Goal: Task Accomplishment & Management: Use online tool/utility

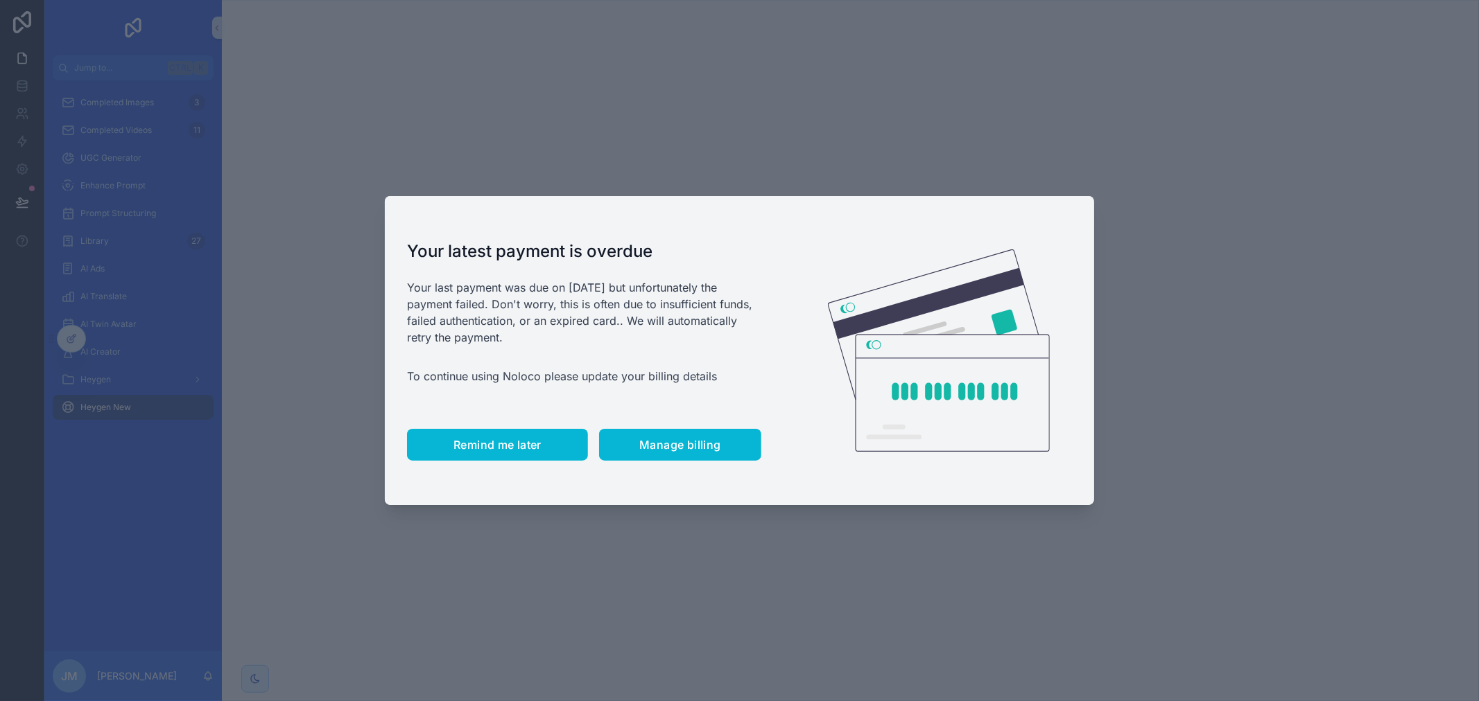
click at [494, 457] on button "Remind me later" at bounding box center [497, 445] width 181 height 32
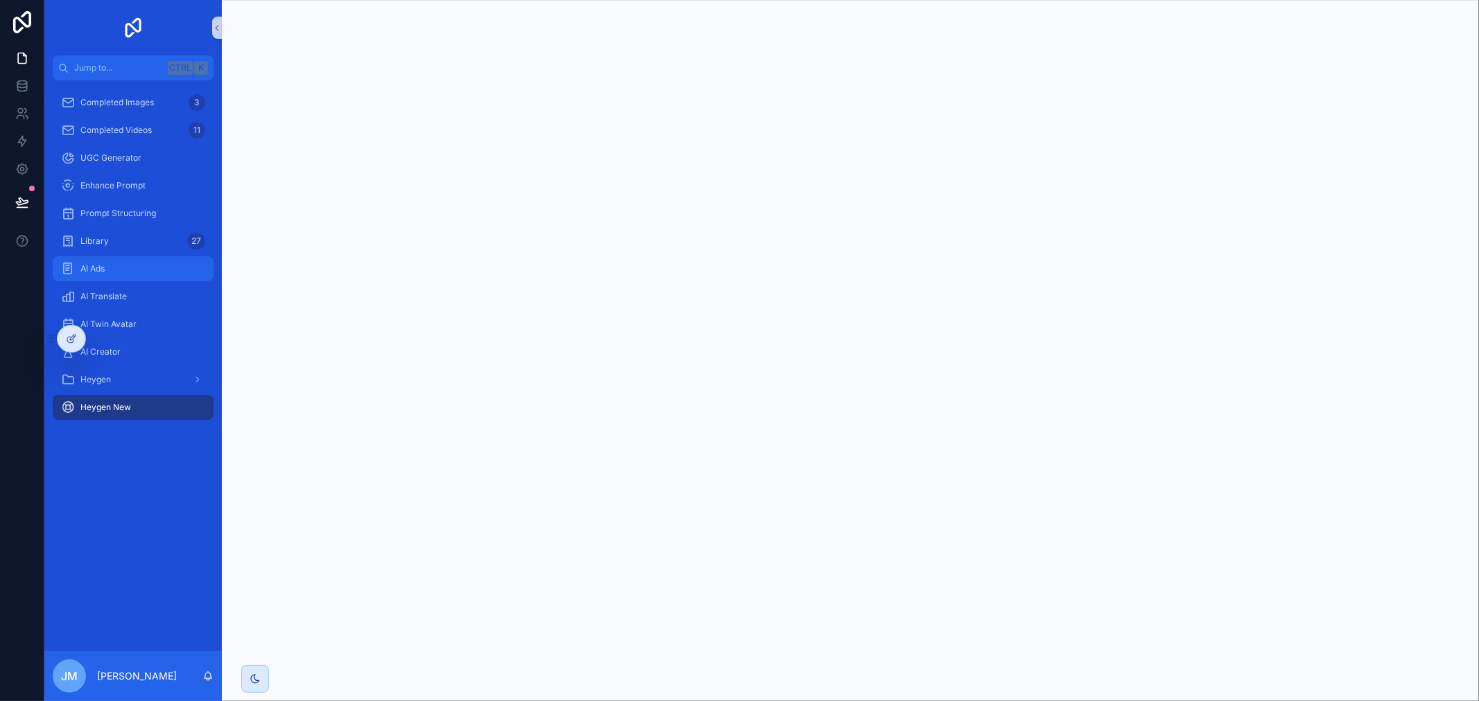
click at [153, 263] on div "AI Ads" at bounding box center [133, 269] width 144 height 22
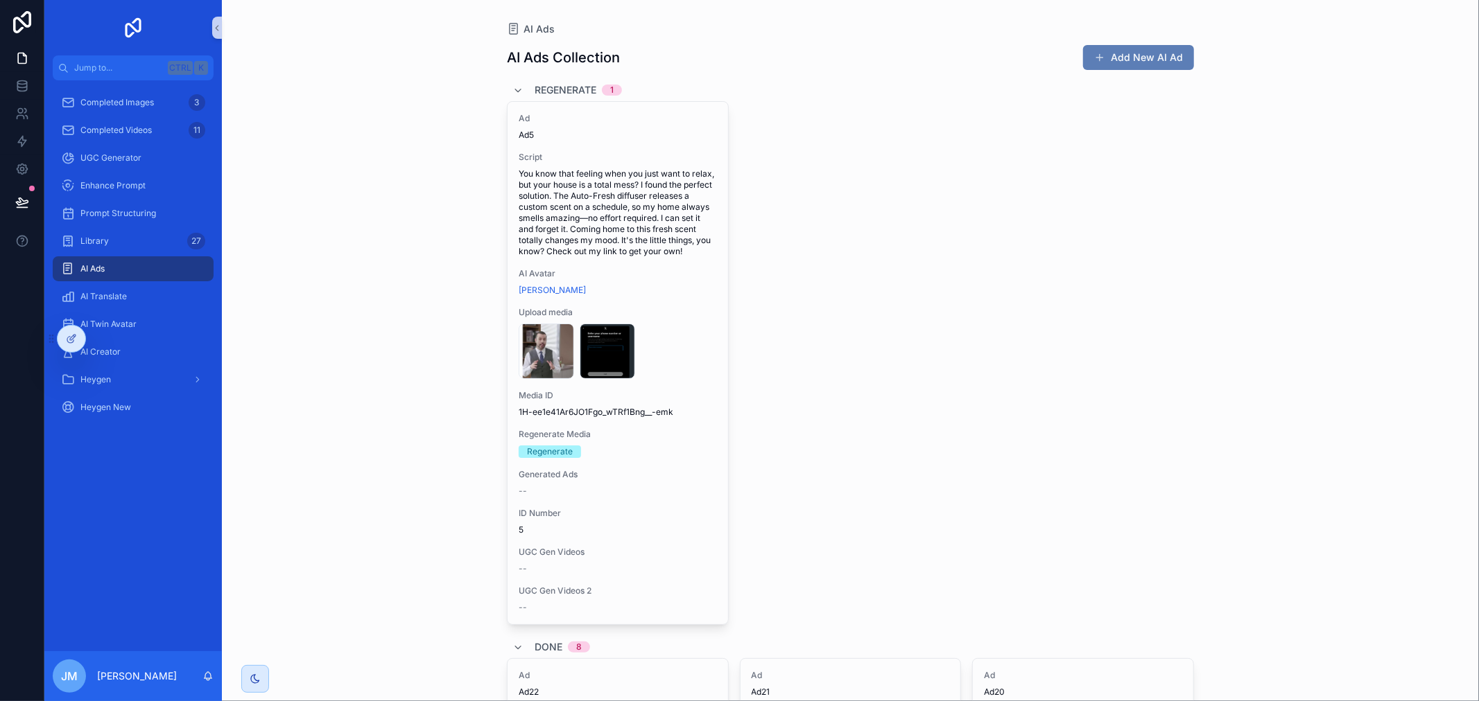
click at [1104, 53] on button "Add New AI Ad" at bounding box center [1138, 57] width 111 height 25
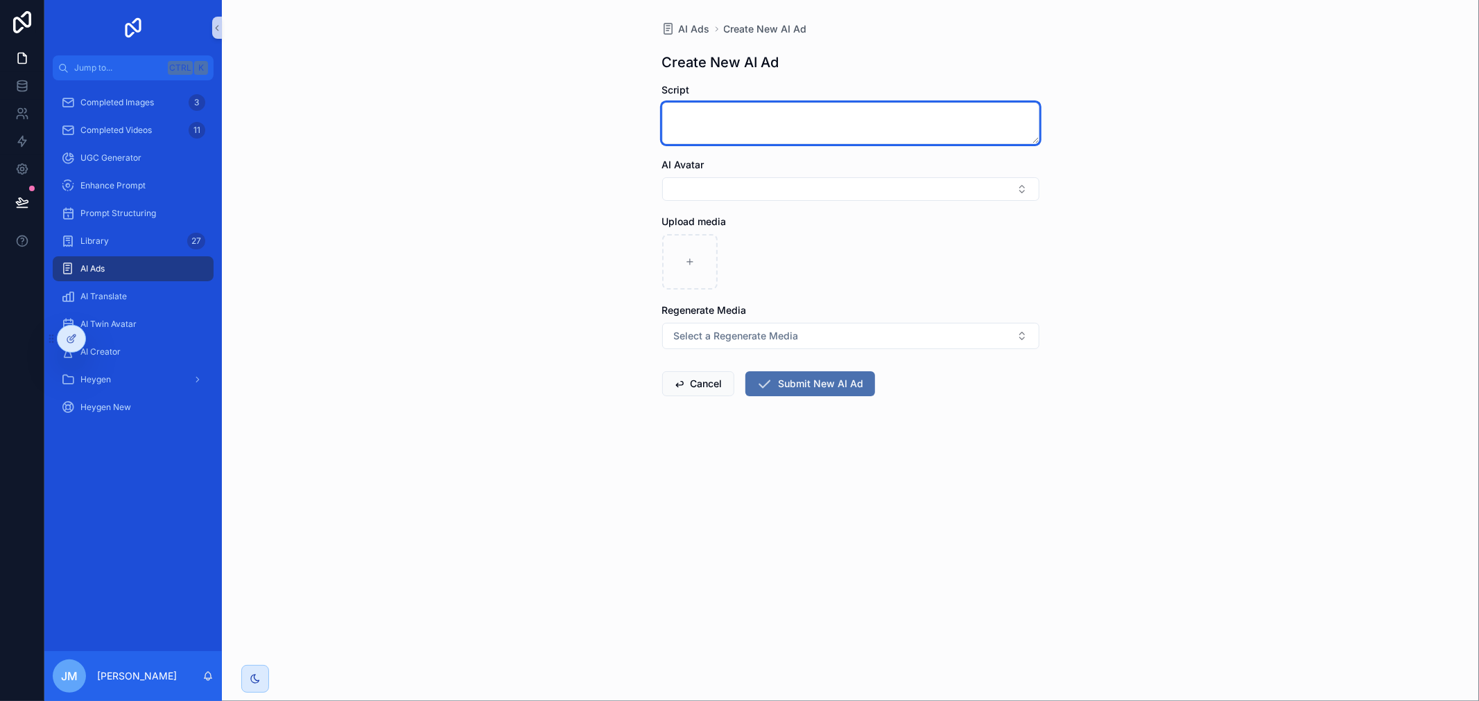
click at [747, 141] on textarea "scrollable content" at bounding box center [850, 124] width 377 height 42
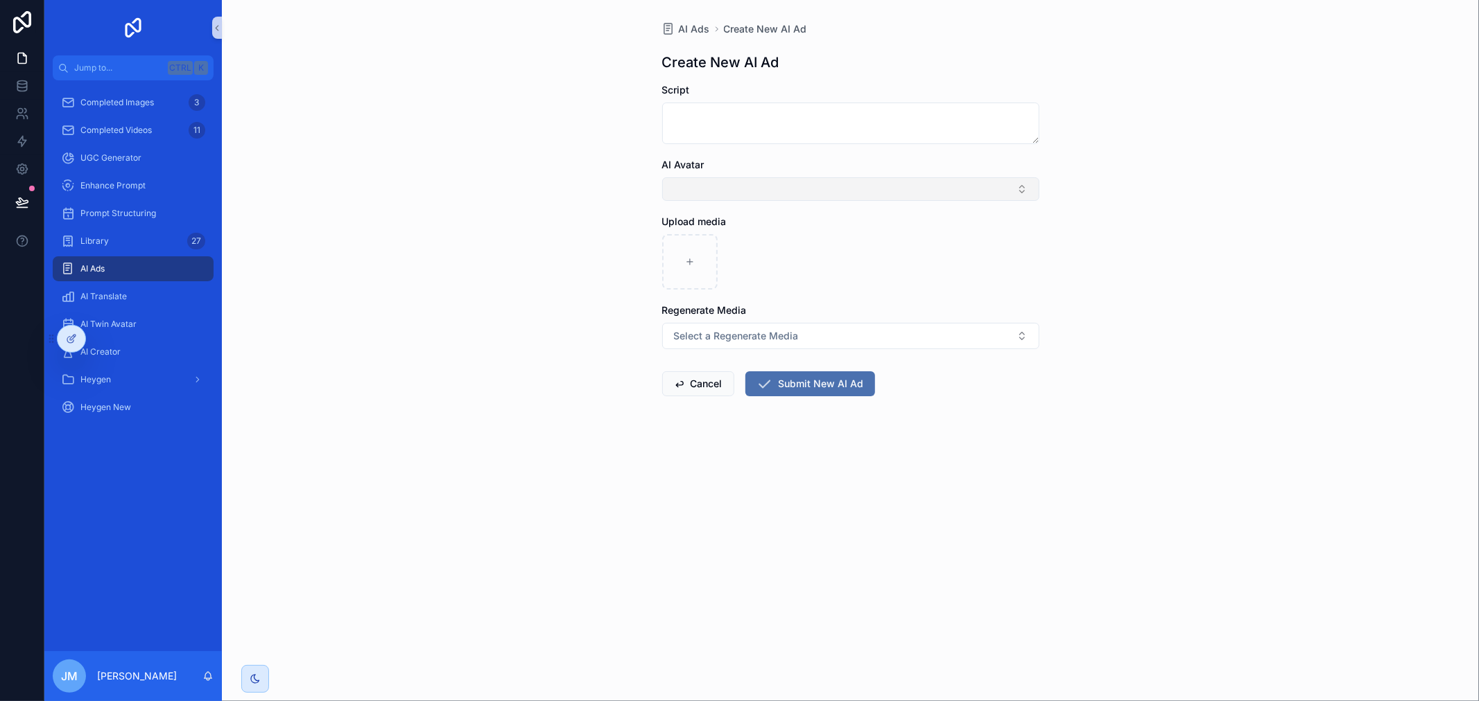
click at [749, 189] on button "Select Button" at bounding box center [850, 189] width 377 height 24
click at [610, 261] on div "AI Ads Create New AI Ad Create New AI Ad Script AI Avatar Upload media Regenera…" at bounding box center [850, 350] width 1257 height 701
click at [719, 344] on button "Select a Regenerate Media" at bounding box center [850, 336] width 377 height 26
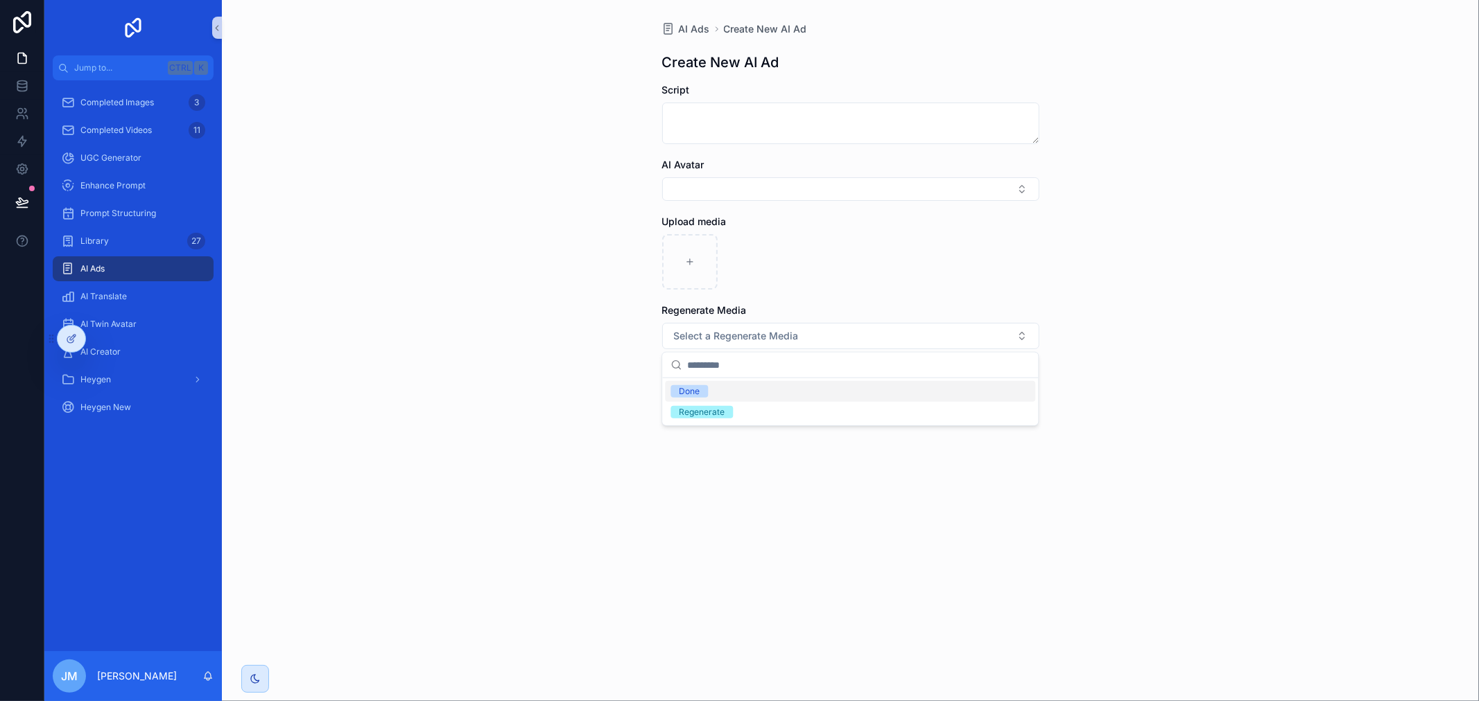
click at [534, 319] on div "AI Ads Create New AI Ad Create New AI Ad Script AI Avatar Upload media Regenera…" at bounding box center [850, 350] width 1257 height 701
click at [139, 109] on div "Completed Images 3" at bounding box center [133, 102] width 144 height 22
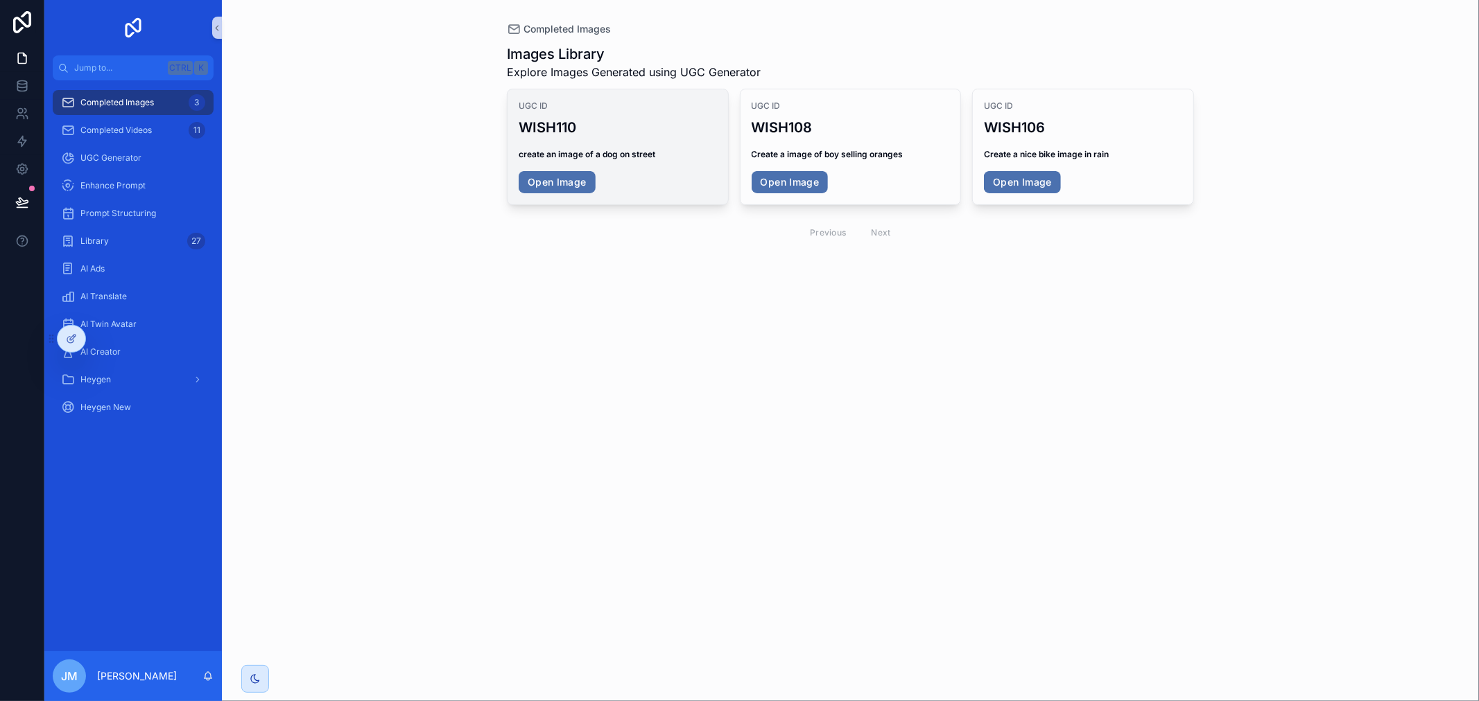
click at [683, 121] on h3 "WISH110" at bounding box center [617, 127] width 198 height 21
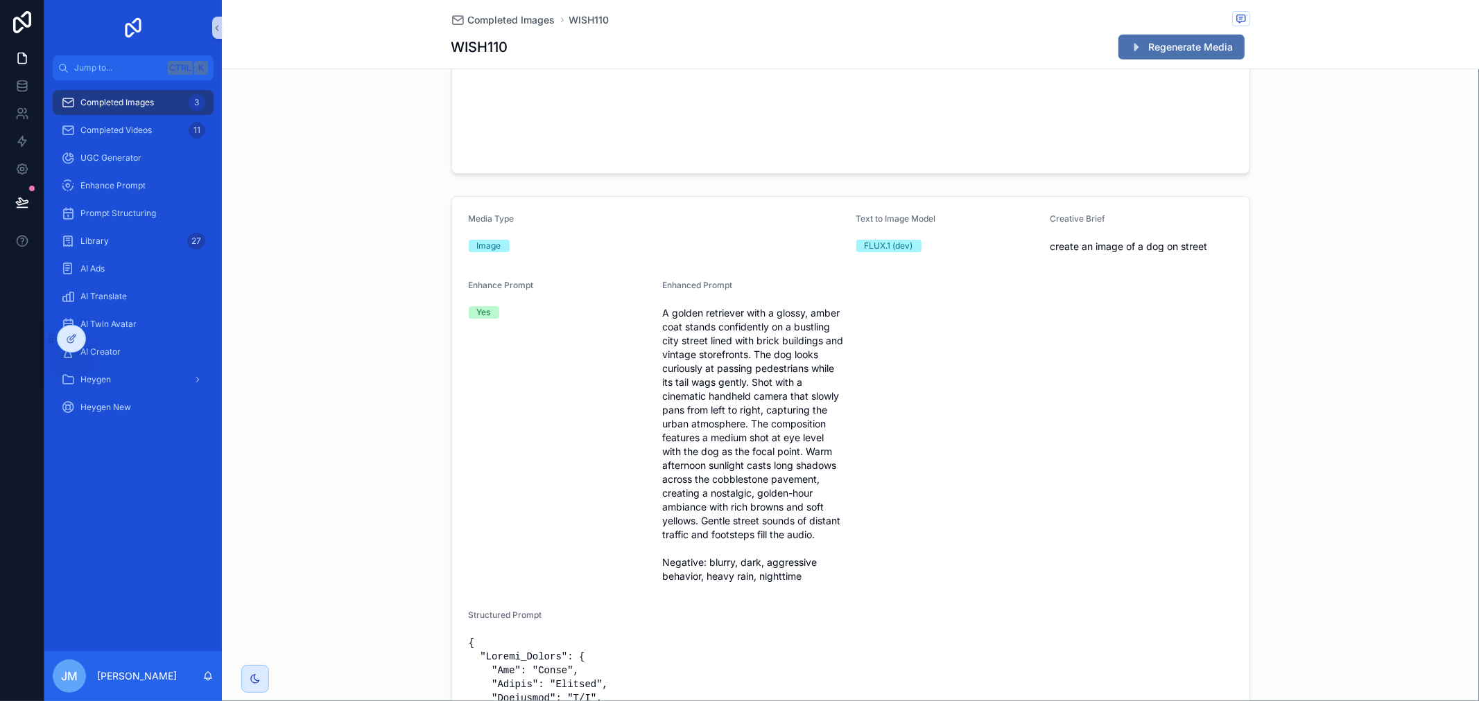
scroll to position [77, 0]
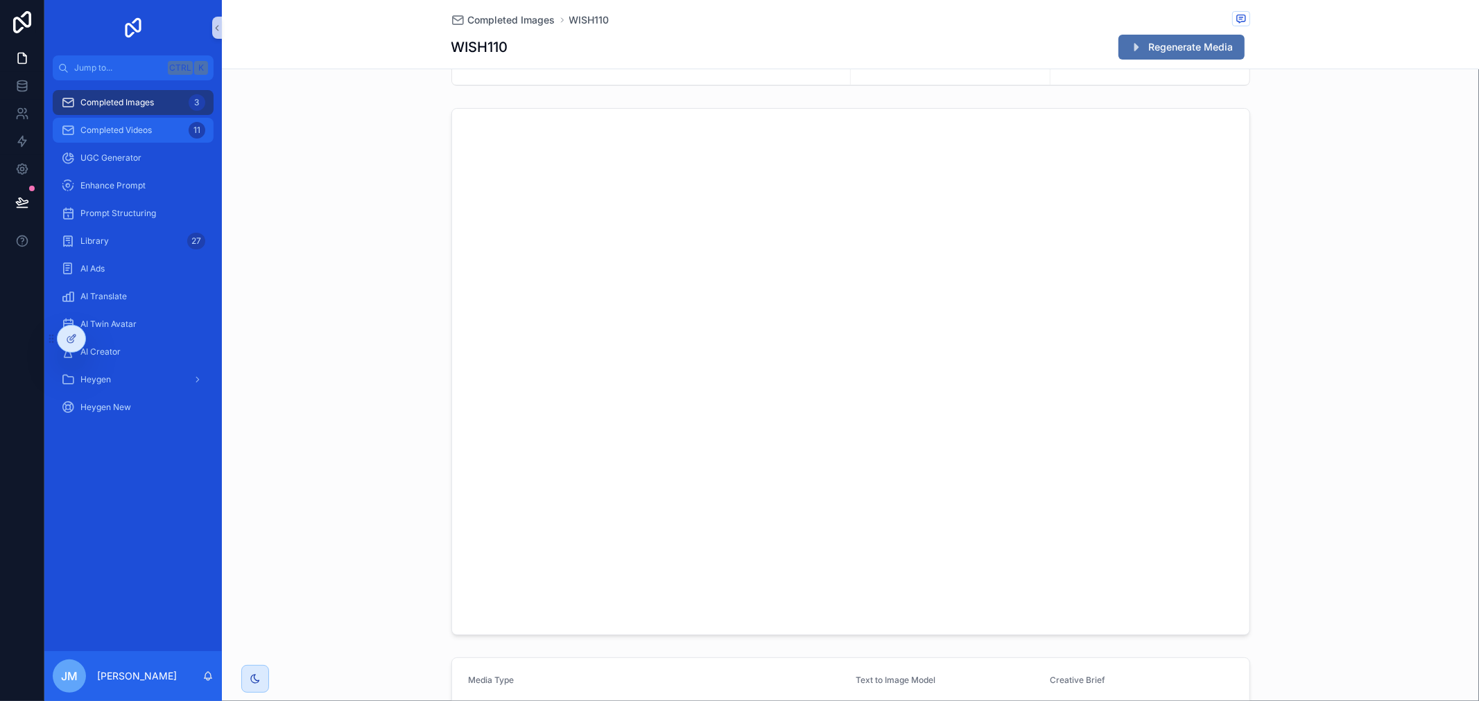
click at [133, 135] on span "Completed Videos" at bounding box center [115, 130] width 71 height 11
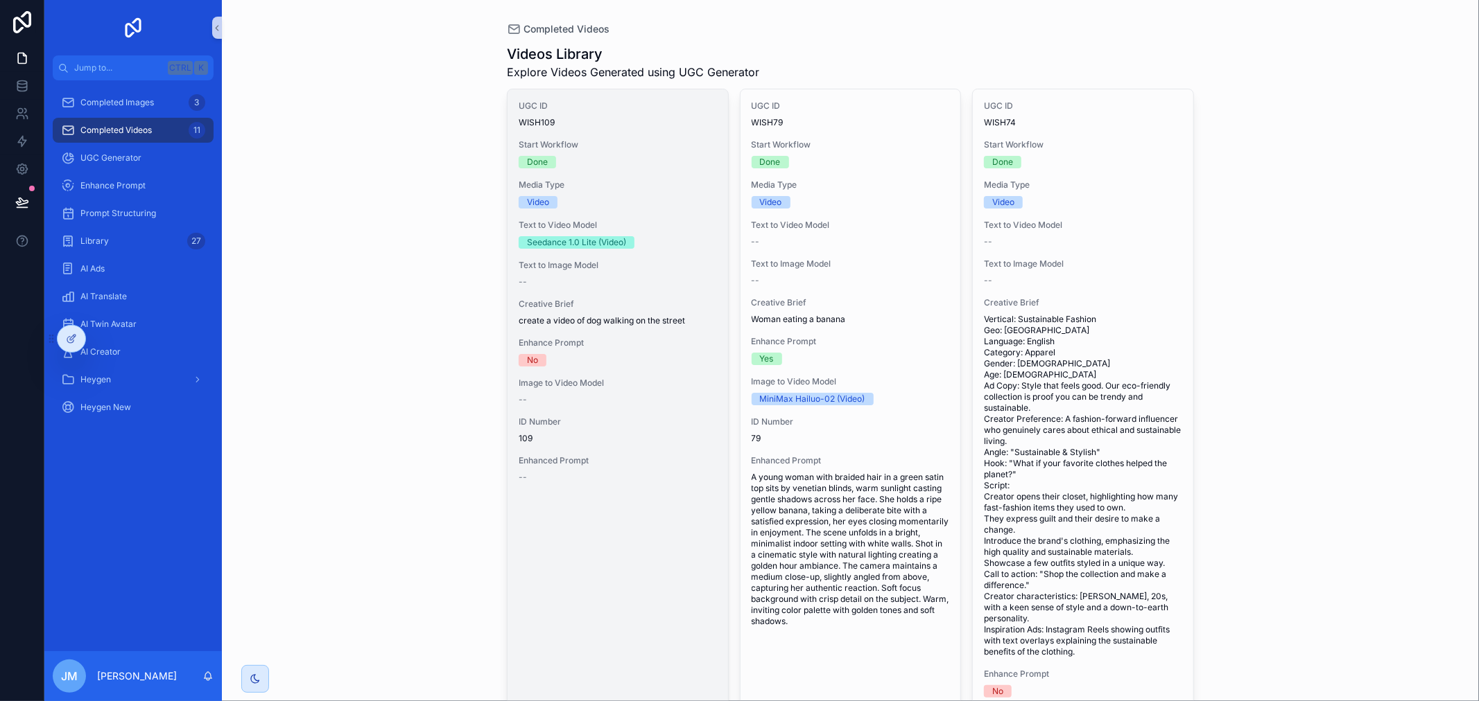
click at [715, 127] on div "UGC ID WISH109 Start Workflow Done Media Type Video Text to Video Model Seedanc…" at bounding box center [617, 291] width 220 height 405
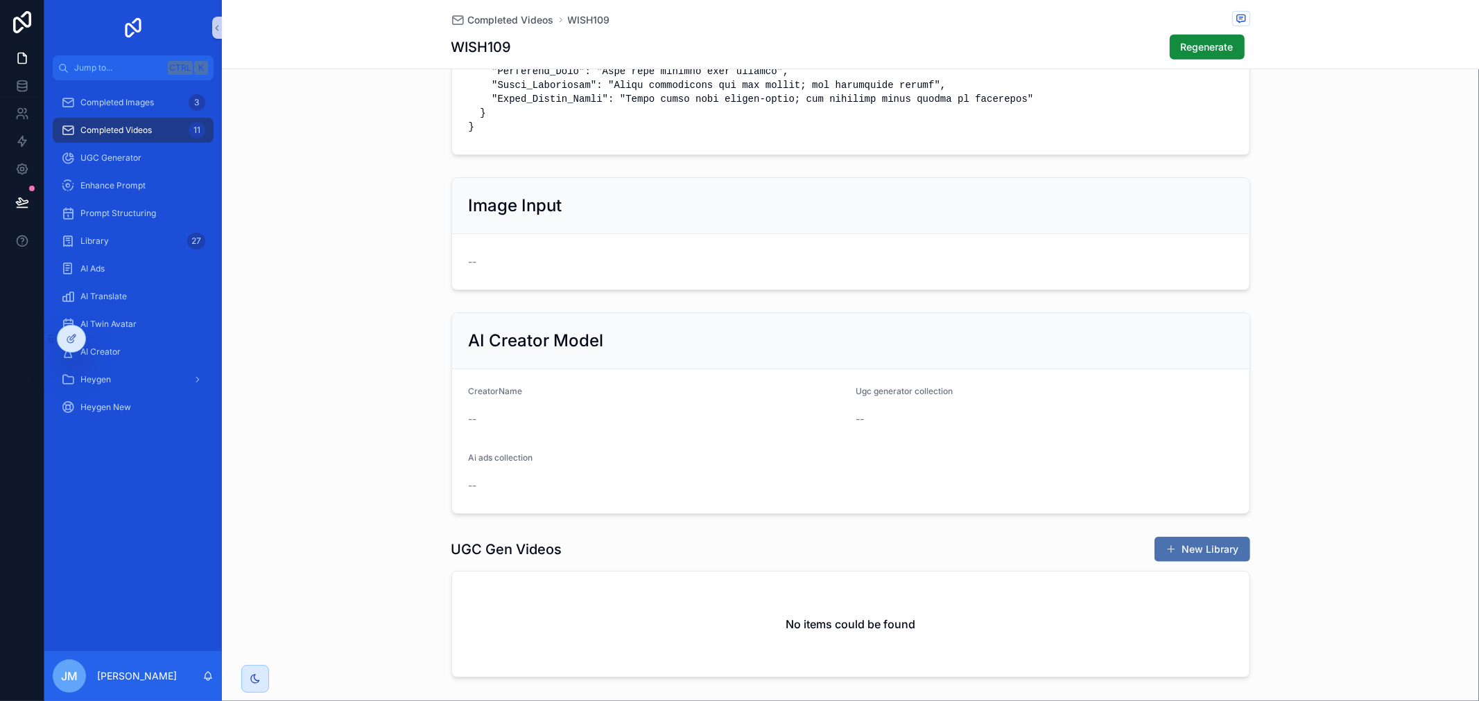
scroll to position [1078, 0]
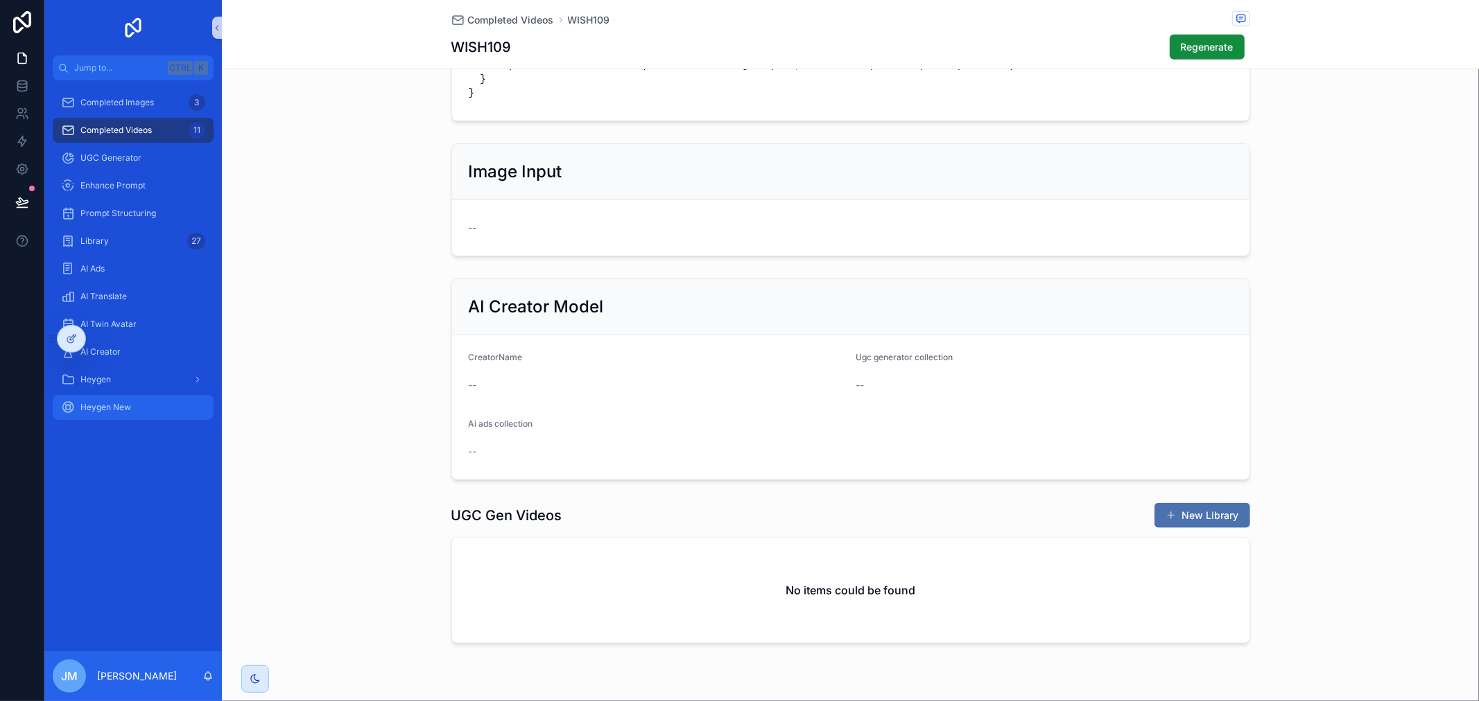
click at [128, 412] on span "Heygen New" at bounding box center [105, 407] width 51 height 11
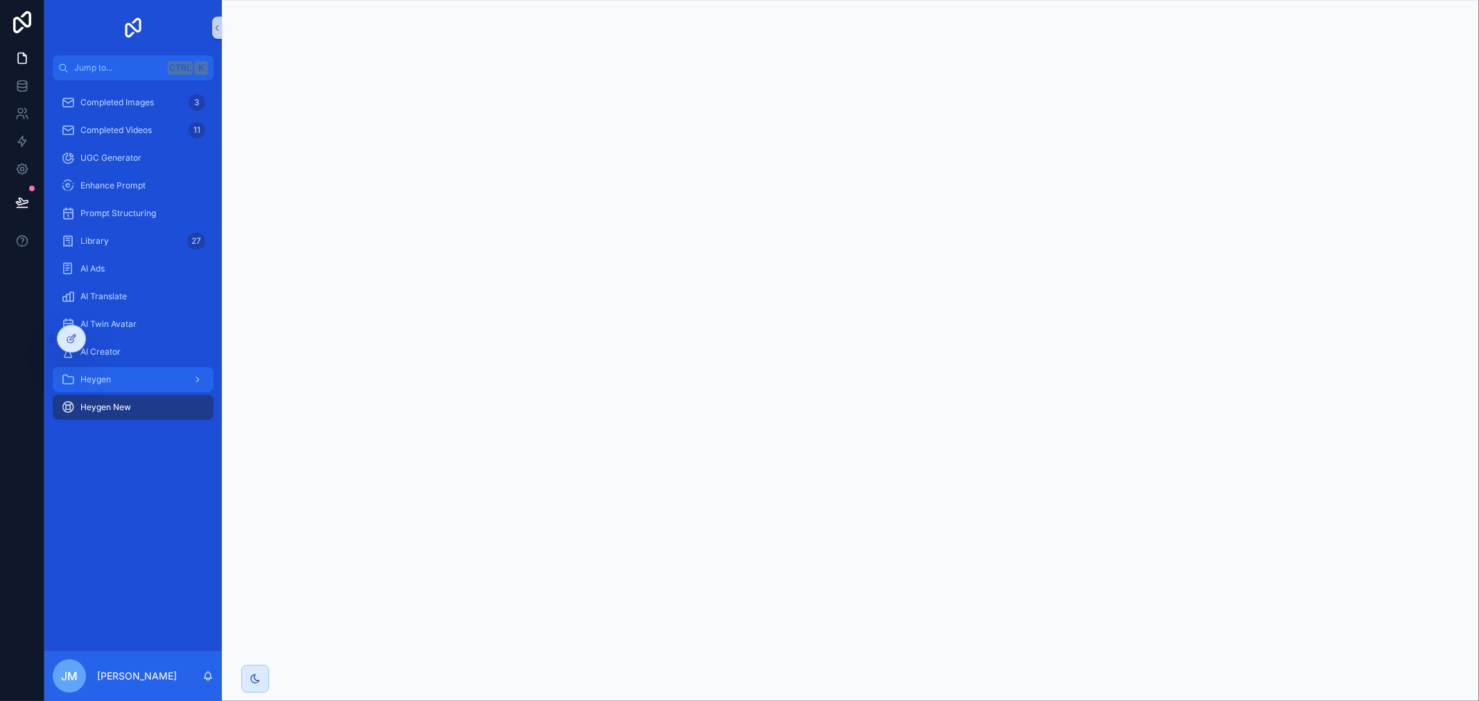
click at [188, 378] on div "scrollable content" at bounding box center [196, 380] width 18 height 22
click at [133, 426] on div "Video Library" at bounding box center [142, 435] width 128 height 22
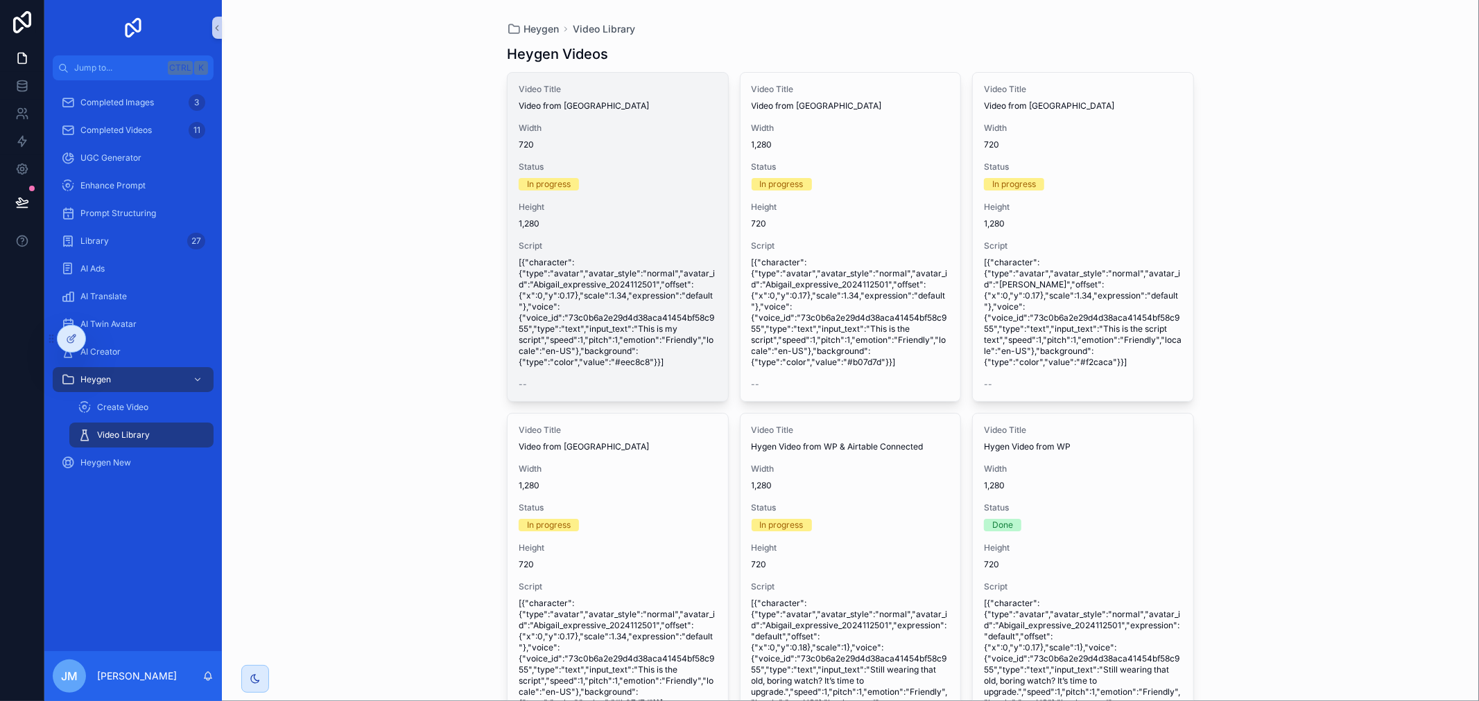
click at [650, 171] on span "Status" at bounding box center [617, 167] width 198 height 11
